Goal: Task Accomplishment & Management: Use online tool/utility

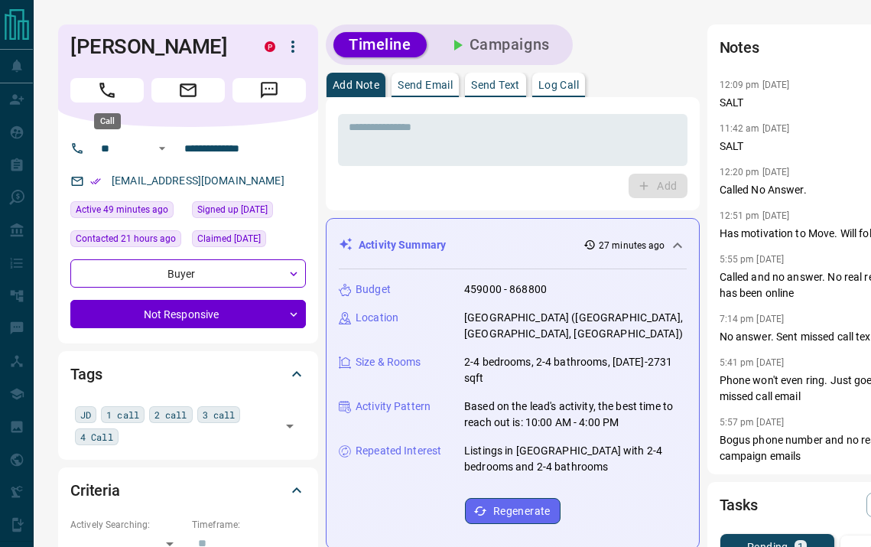
click at [126, 90] on button "Call" at bounding box center [106, 90] width 73 height 24
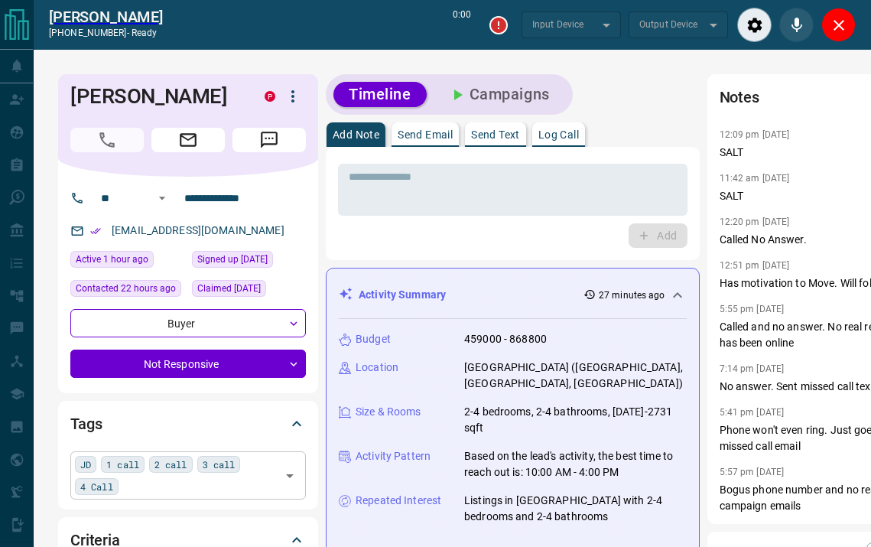
click at [143, 491] on div "JD 1 call 2 call 3 call 4 Call ​" at bounding box center [187, 474] width 235 height 47
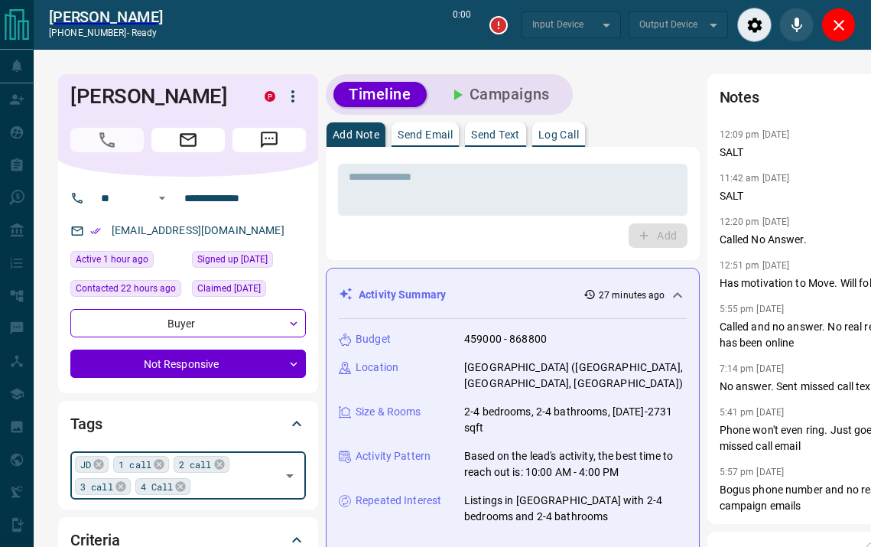
type input "*"
type input "*******"
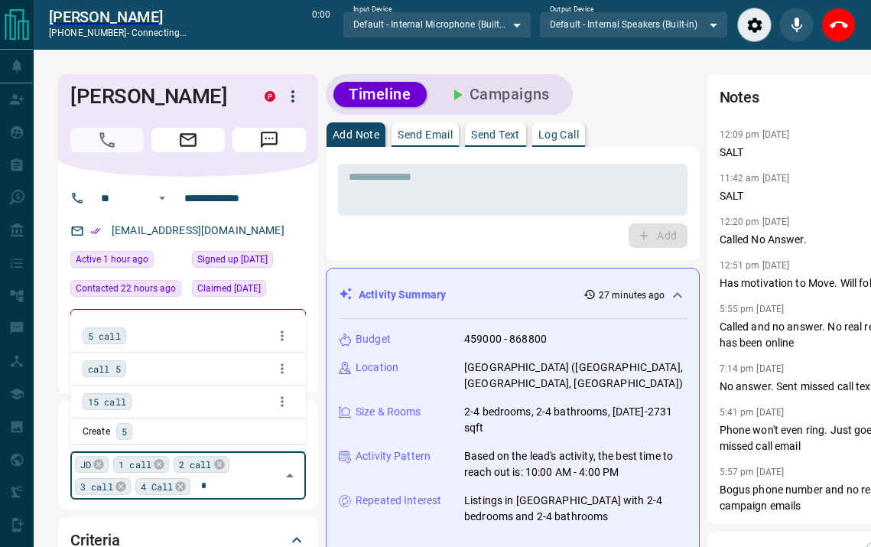
click at [100, 339] on span "5 call" at bounding box center [104, 335] width 33 height 15
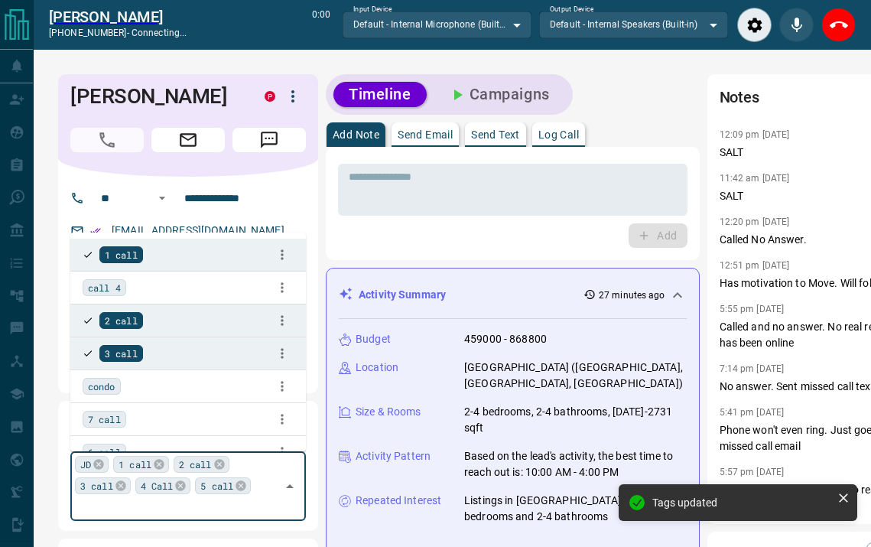
click at [568, 132] on p "Log Call" at bounding box center [558, 134] width 41 height 11
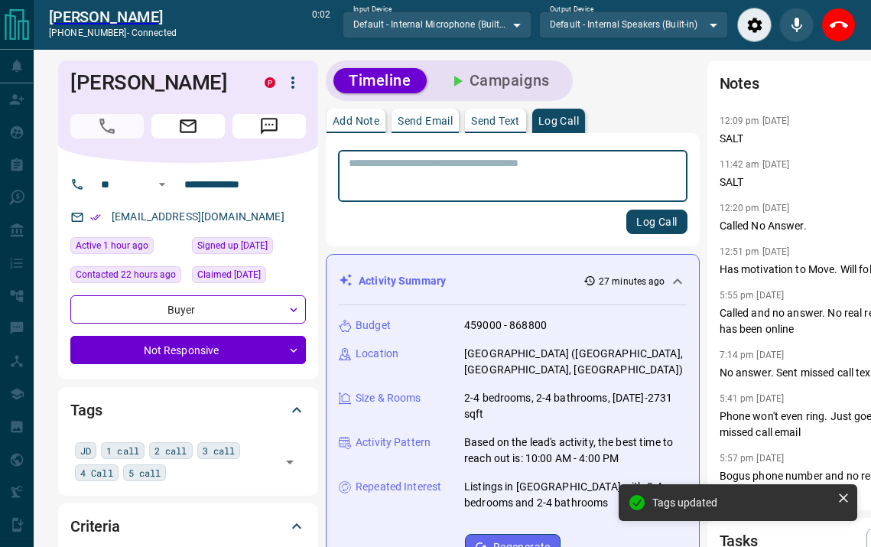
scroll to position [11, 0]
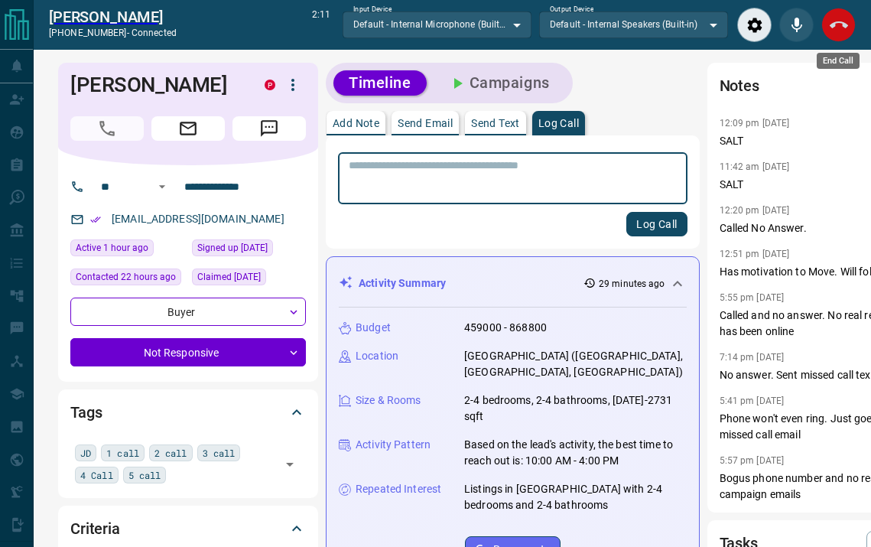
click at [842, 19] on icon "End Call" at bounding box center [838, 25] width 18 height 18
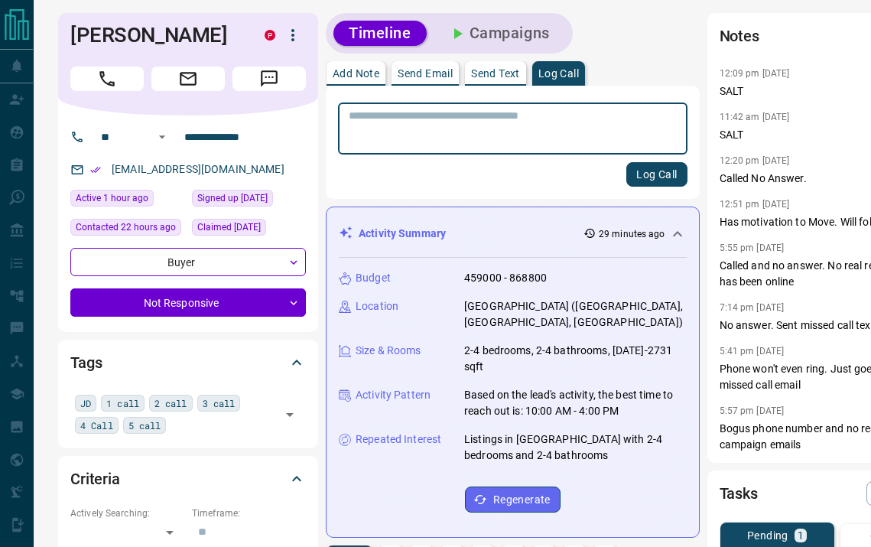
scroll to position [0, 0]
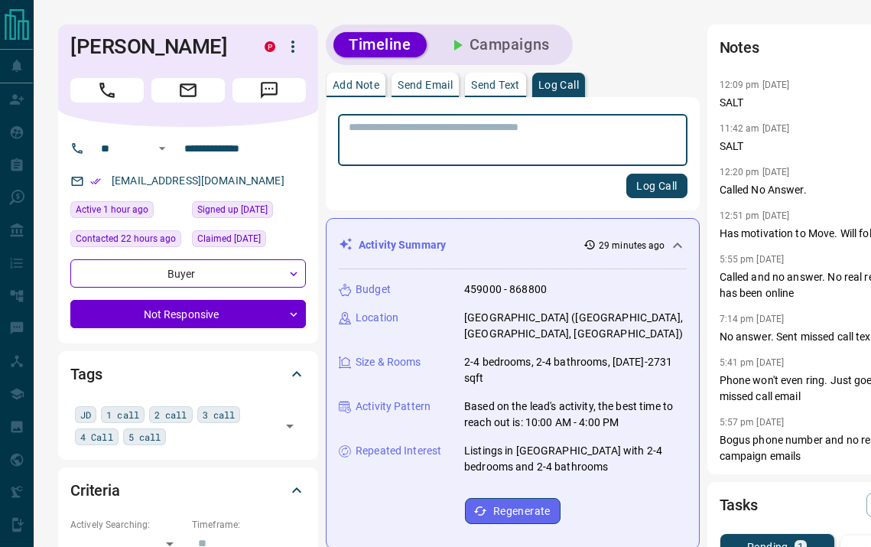
click at [529, 123] on textarea at bounding box center [513, 140] width 328 height 39
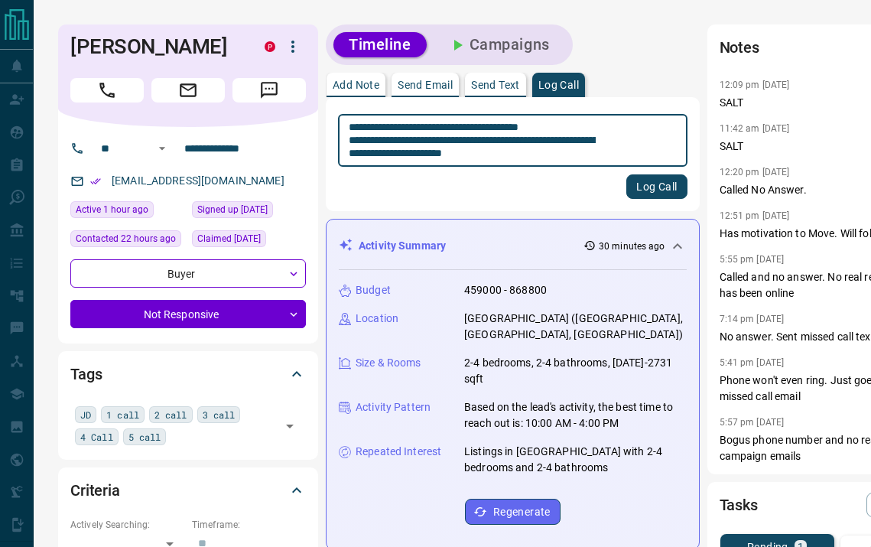
type textarea "**********"
click at [626, 179] on button "Log Call" at bounding box center [656, 186] width 60 height 24
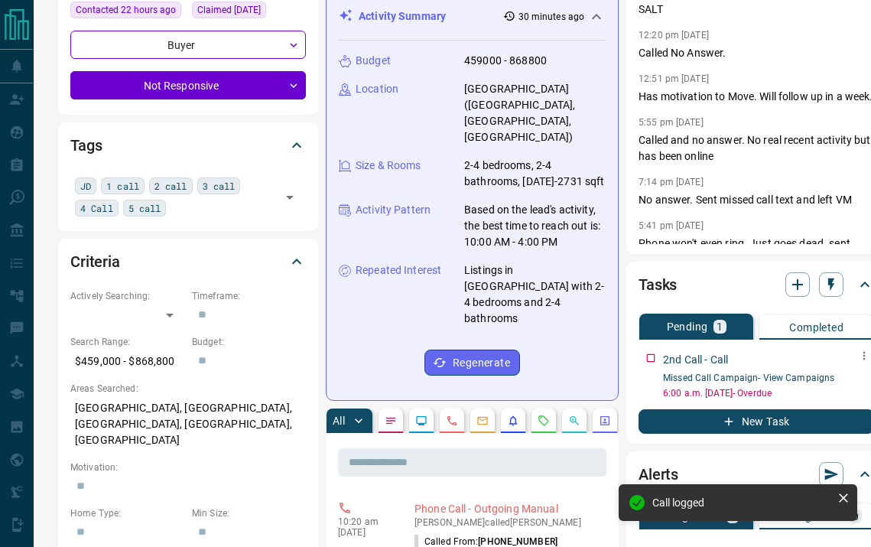
scroll to position [229, 15]
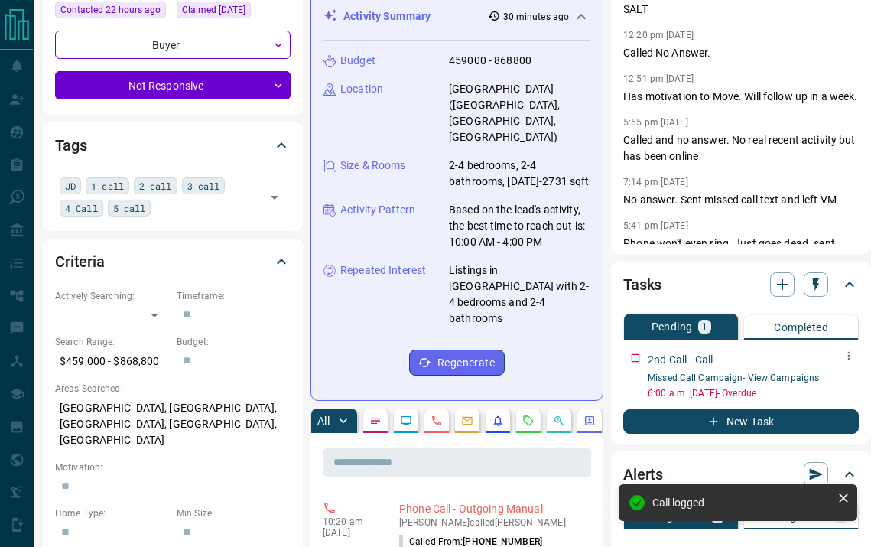
click at [852, 354] on icon "button" at bounding box center [848, 355] width 12 height 12
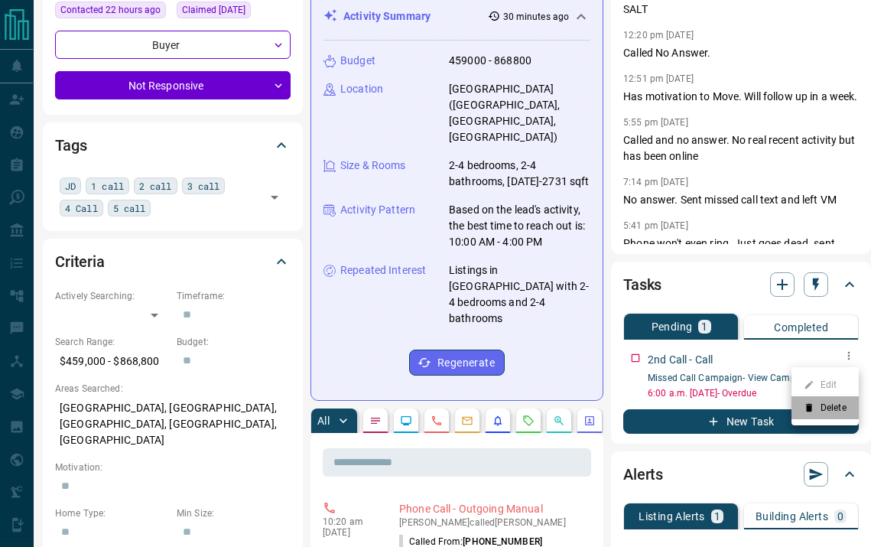
click at [824, 408] on li "Delete" at bounding box center [824, 407] width 67 height 23
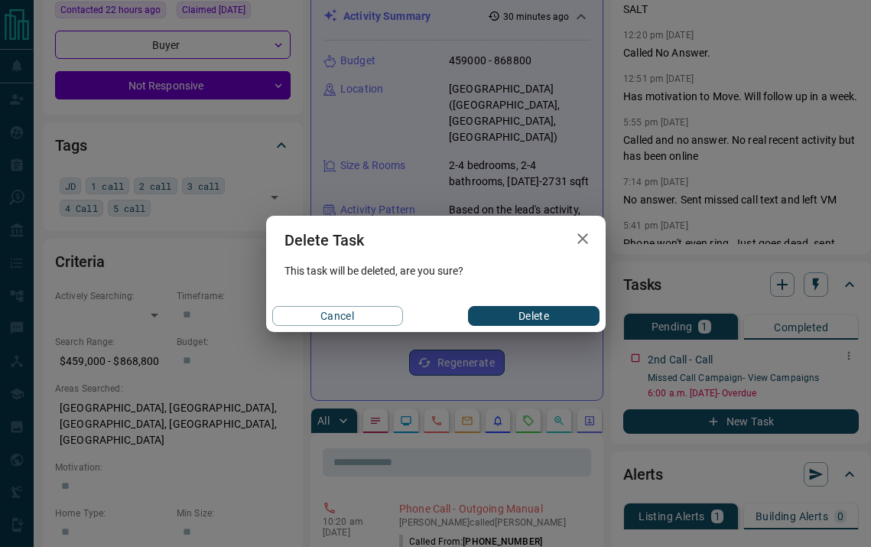
click at [541, 322] on button "Delete" at bounding box center [533, 316] width 131 height 20
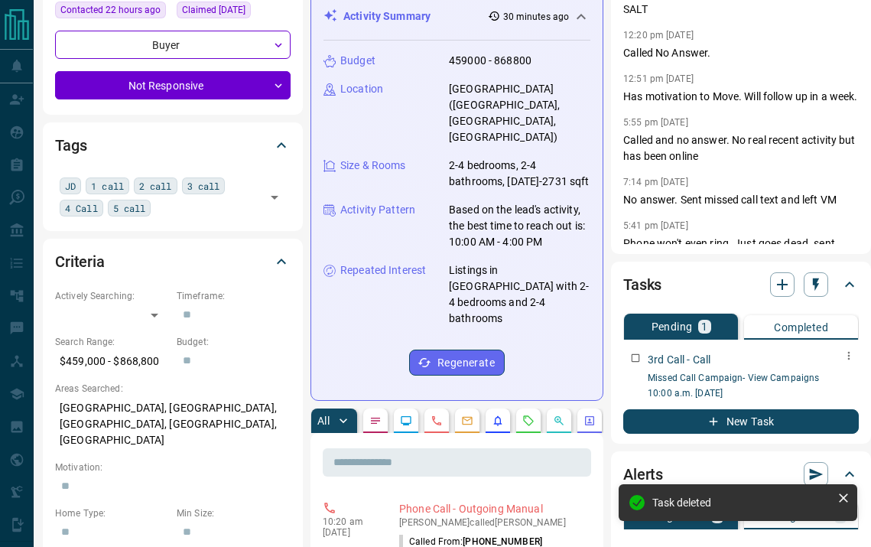
click at [847, 352] on icon "button" at bounding box center [848, 355] width 12 height 12
click at [820, 412] on li "Delete" at bounding box center [824, 407] width 67 height 23
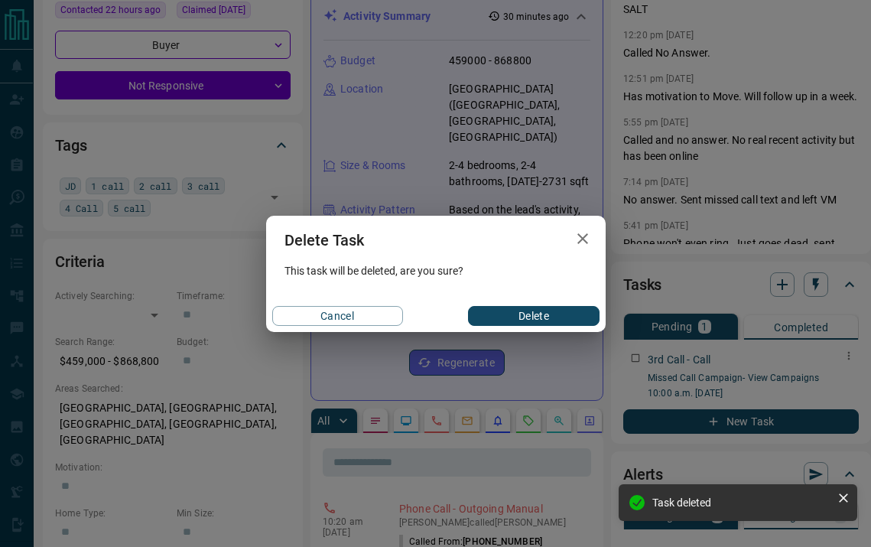
click at [537, 312] on button "Delete" at bounding box center [533, 316] width 131 height 20
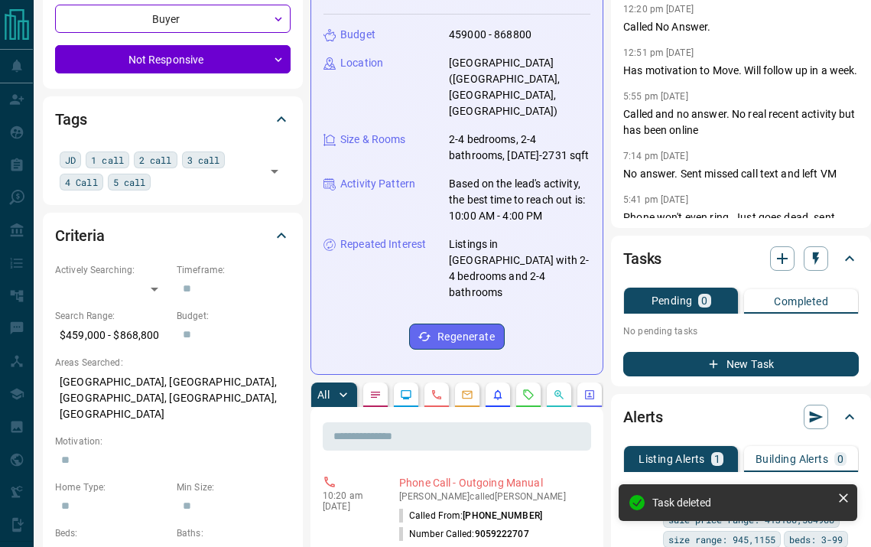
scroll to position [256, 15]
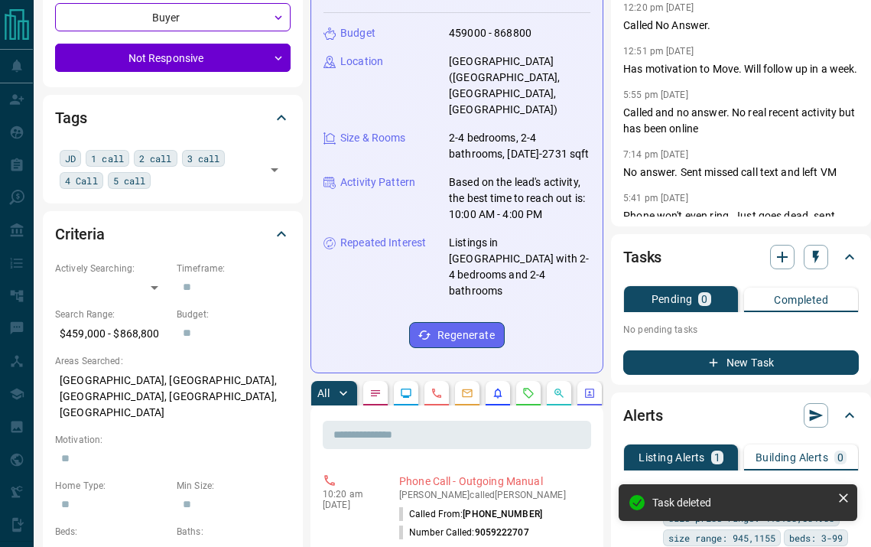
click at [782, 366] on button "New Task" at bounding box center [740, 362] width 235 height 24
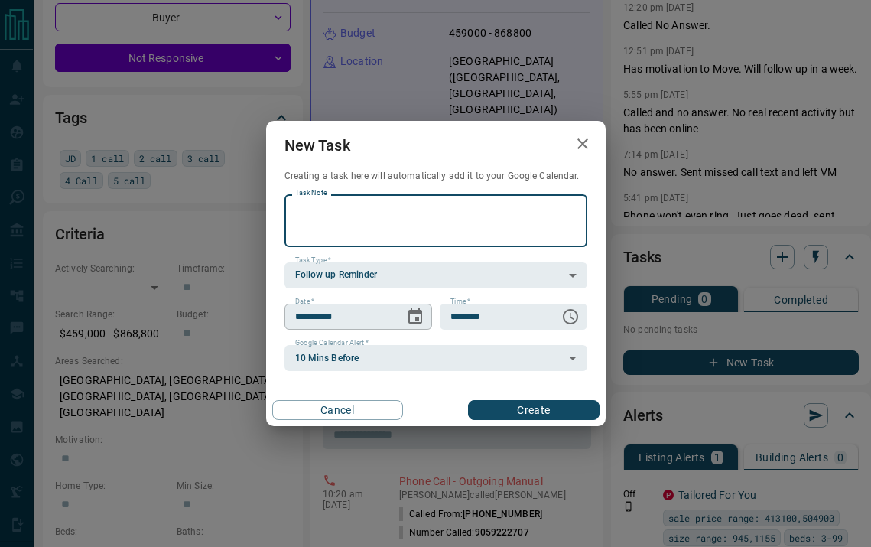
click at [420, 316] on icon "Choose date, selected date is Aug 14, 2025" at bounding box center [415, 315] width 14 height 15
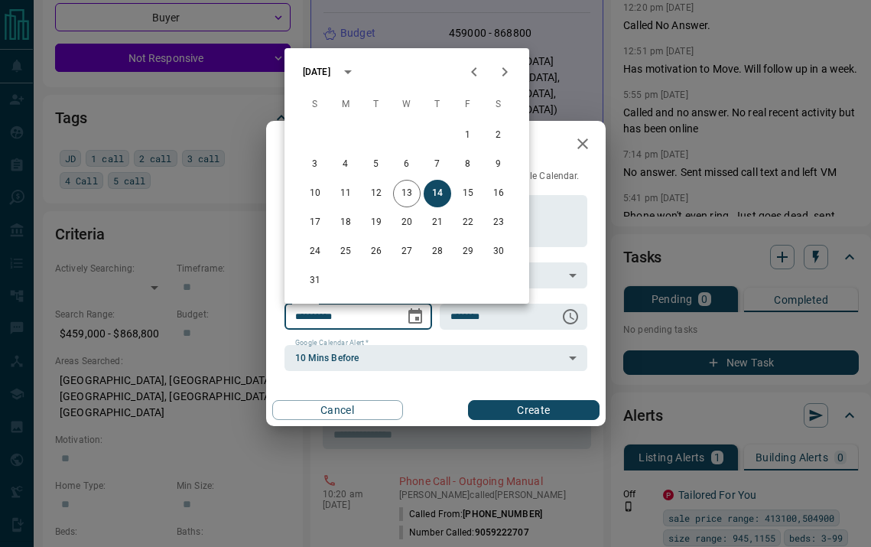
click at [517, 78] on button "Next month" at bounding box center [504, 72] width 31 height 31
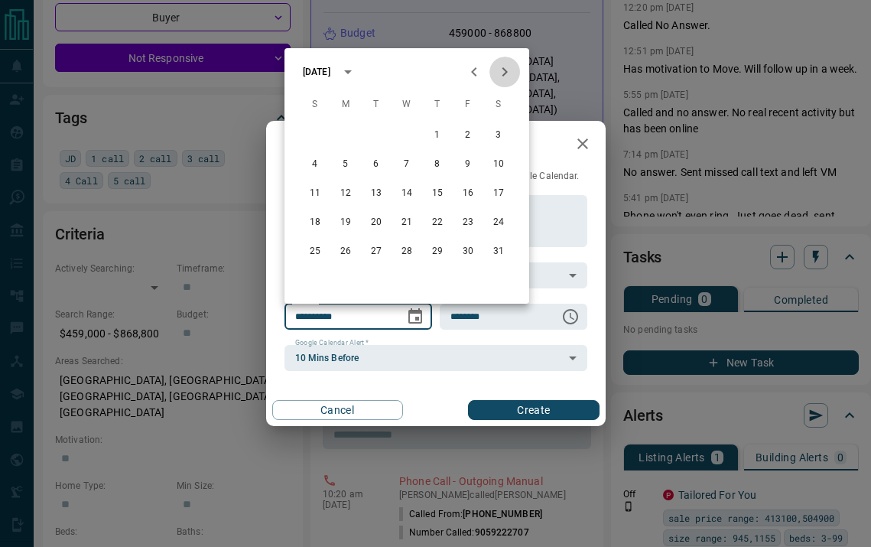
click at [517, 78] on button "Next month" at bounding box center [504, 72] width 31 height 31
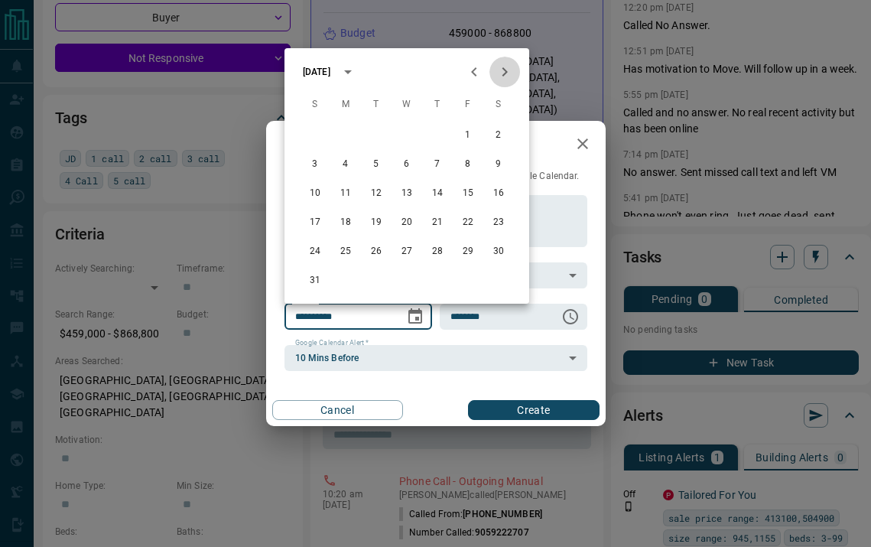
click at [517, 78] on button "Next month" at bounding box center [504, 72] width 31 height 31
click at [492, 135] on button "1" at bounding box center [499, 136] width 28 height 28
type input "**********"
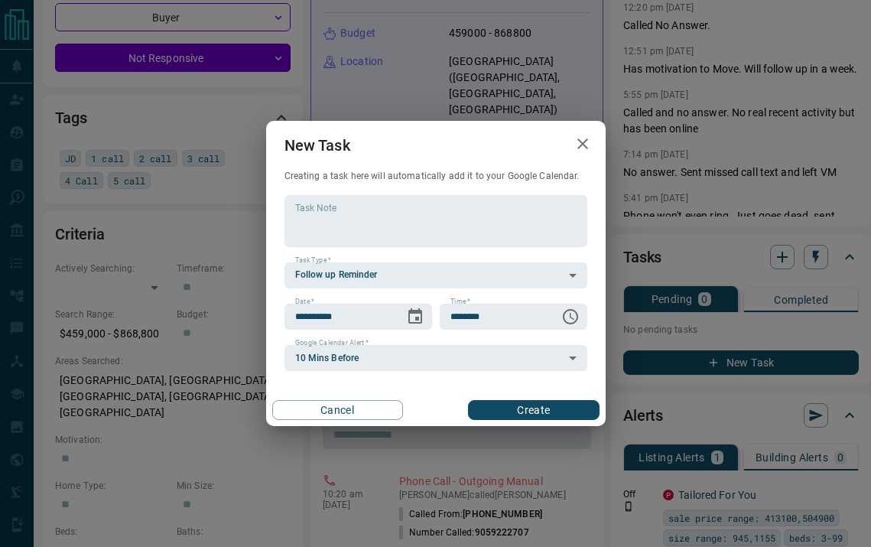
click at [517, 403] on button "Create" at bounding box center [533, 410] width 131 height 20
